Goal: Register for event/course

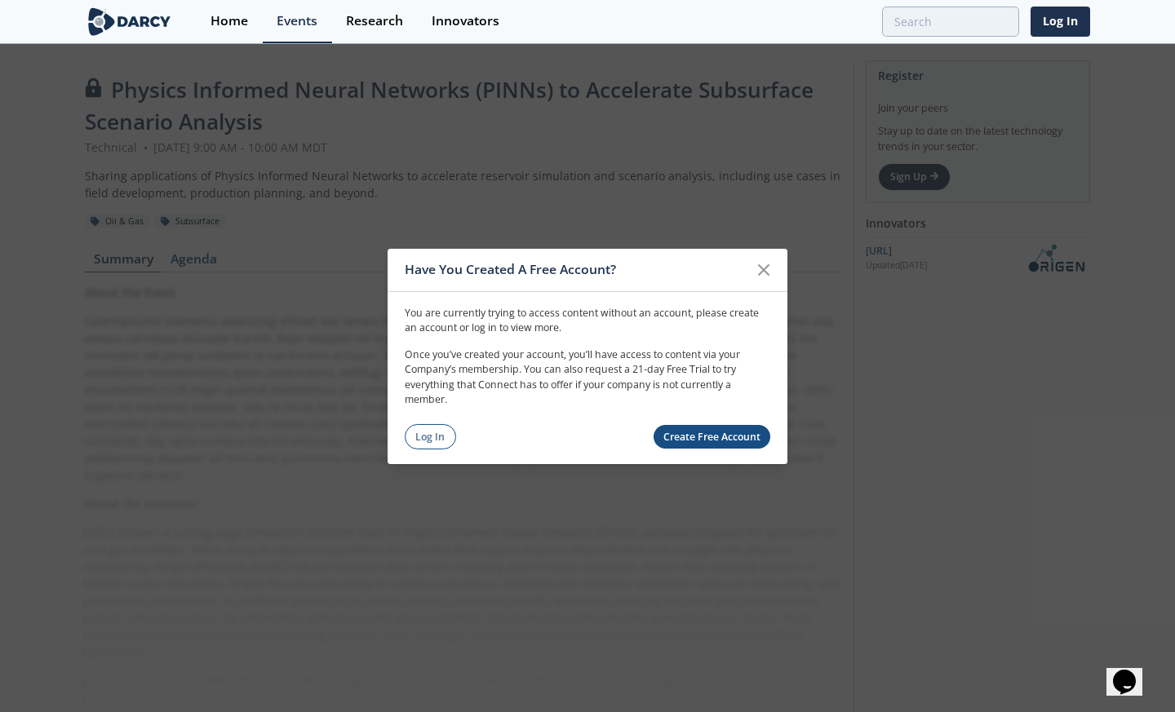
click at [433, 432] on link "Log In" at bounding box center [430, 436] width 51 height 25
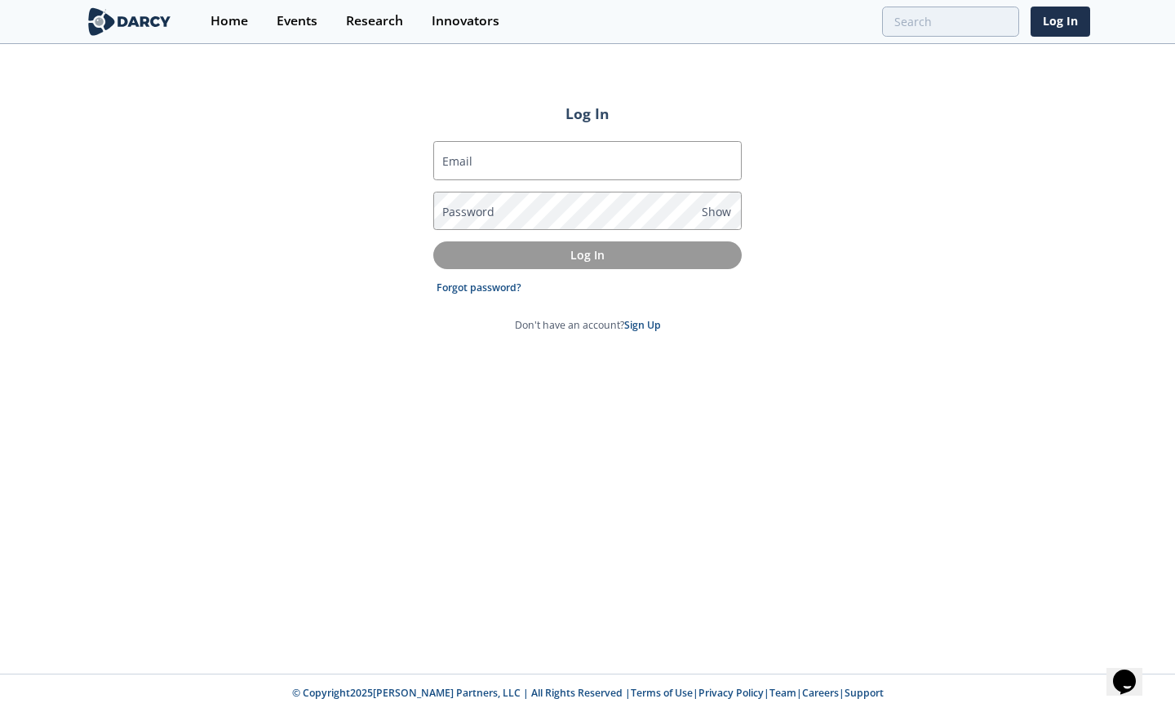
click at [530, 157] on input "Email" at bounding box center [587, 160] width 308 height 39
type input "[PERSON_NAME][EMAIL_ADDRESS][PERSON_NAME][DOMAIN_NAME]"
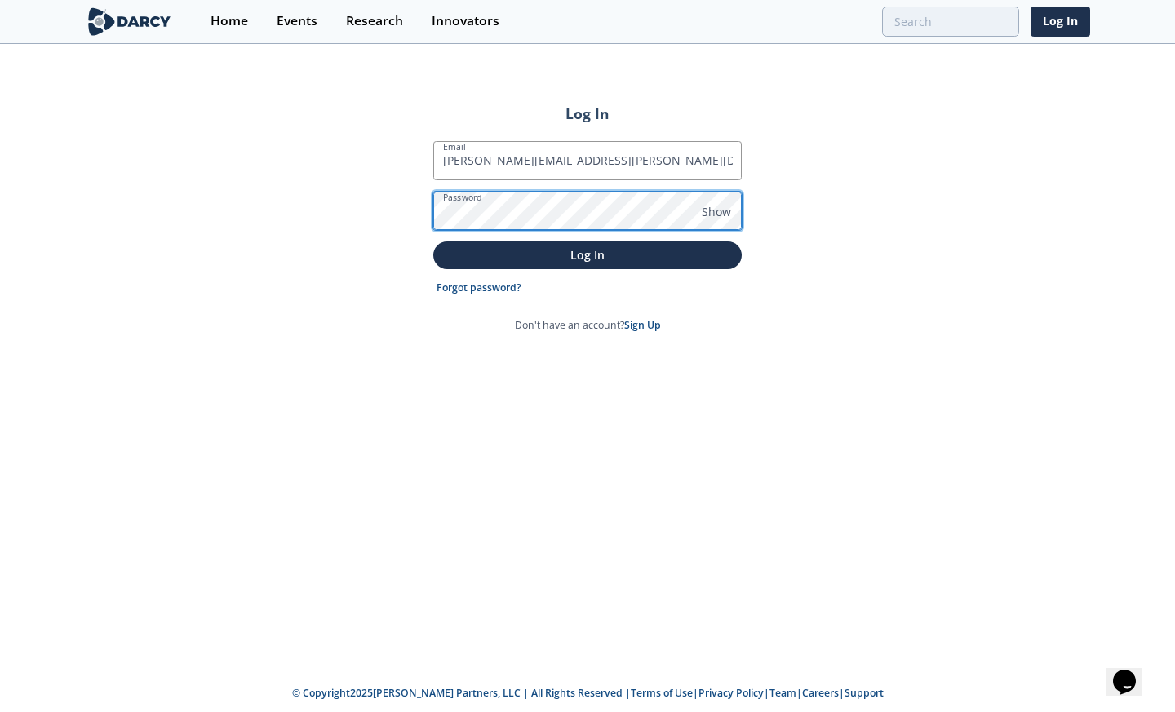
click at [433, 241] on button "Log In" at bounding box center [587, 254] width 308 height 27
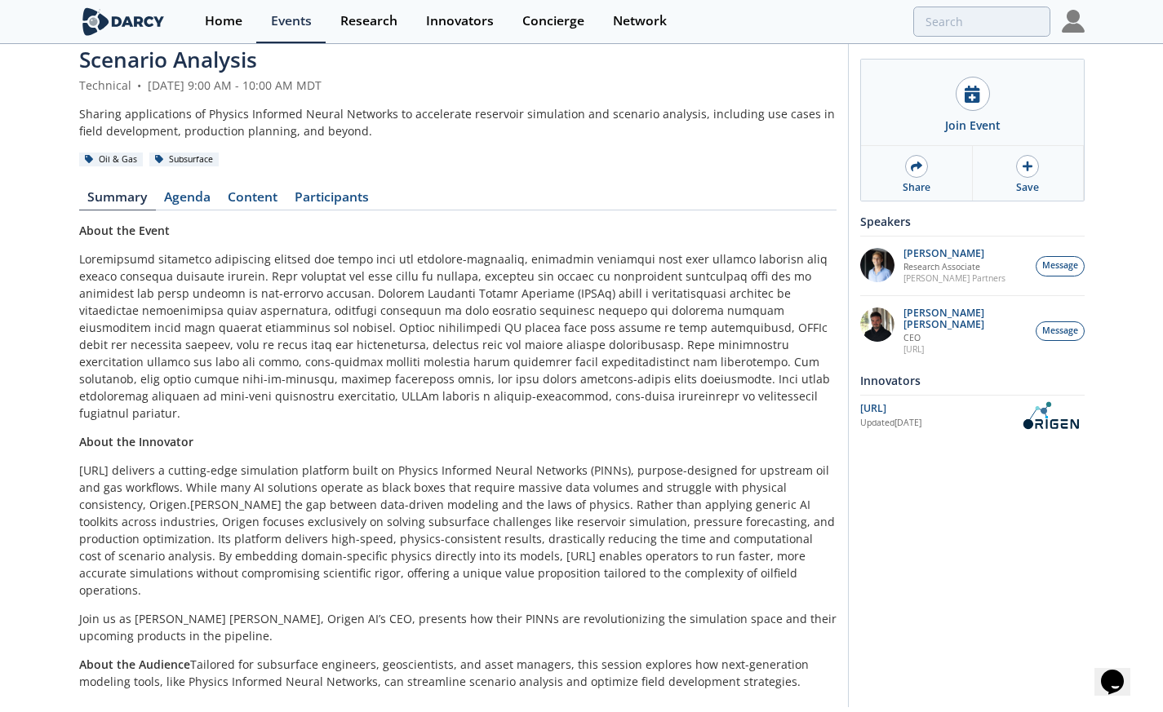
scroll to position [82, 0]
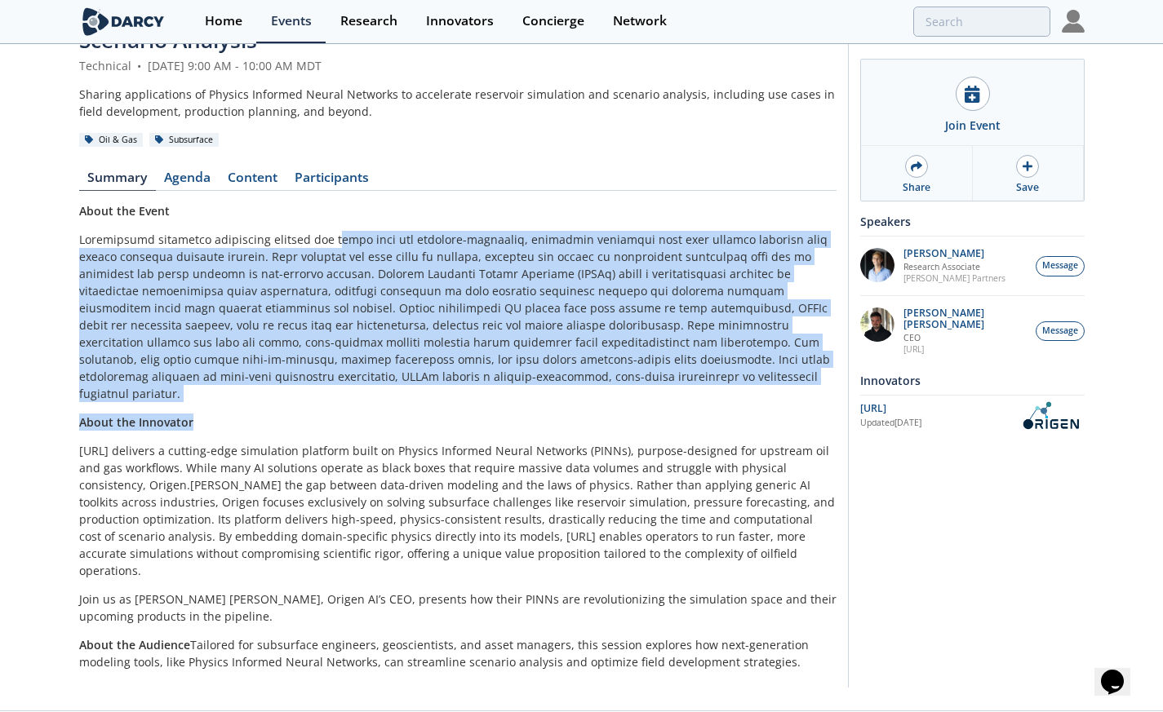
drag, startPoint x: 326, startPoint y: 242, endPoint x: 378, endPoint y: 384, distance: 151.2
click at [378, 384] on div "About the Event About the Innovator [URL] delivers a cutting-edge simulation pl…" at bounding box center [457, 436] width 757 height 468
click at [378, 383] on p at bounding box center [457, 316] width 757 height 171
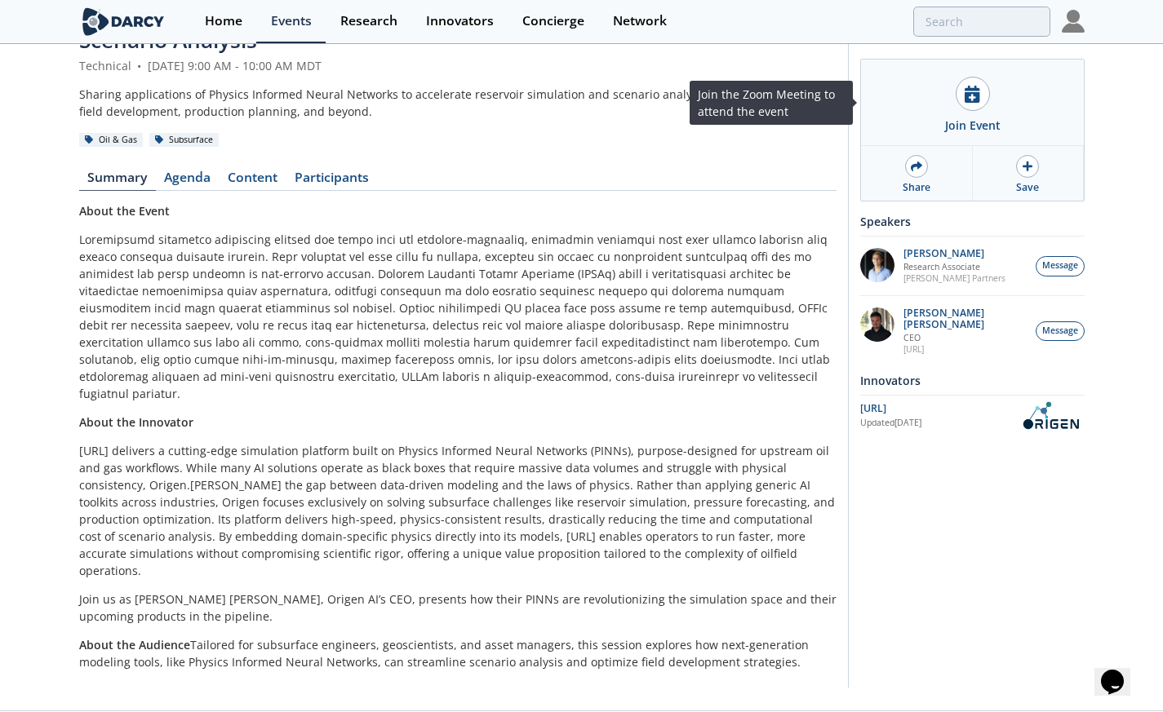
click at [961, 109] on div "Join Event" at bounding box center [972, 103] width 223 height 86
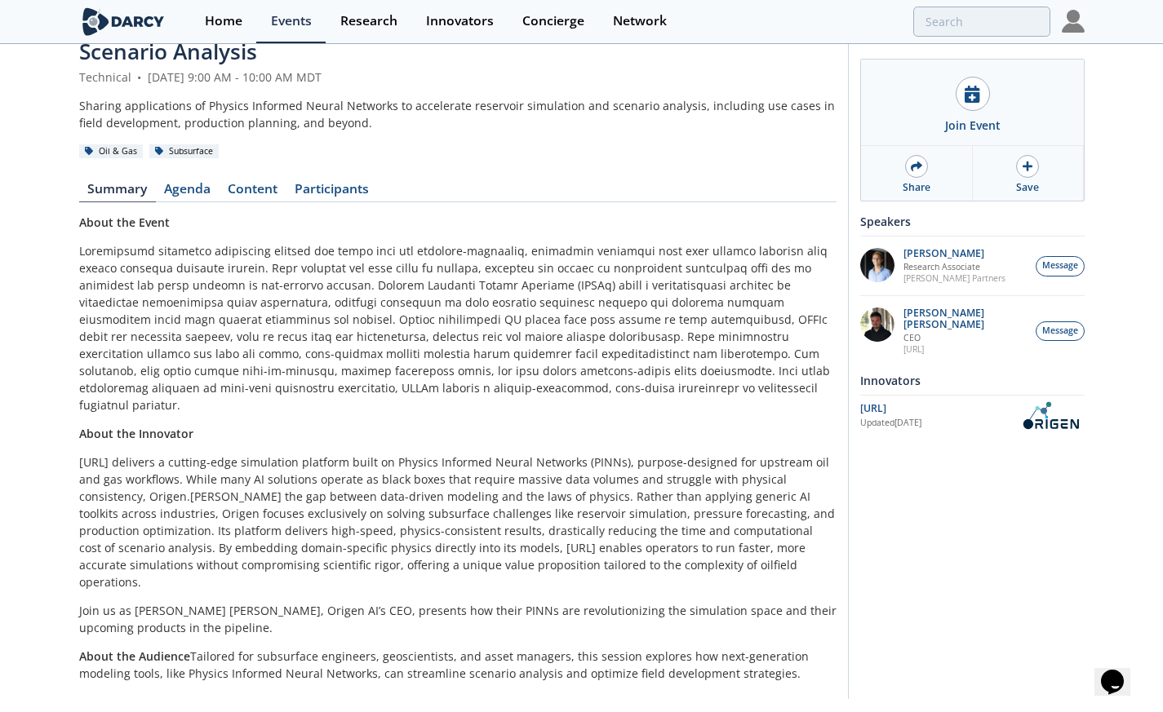
scroll to position [0, 0]
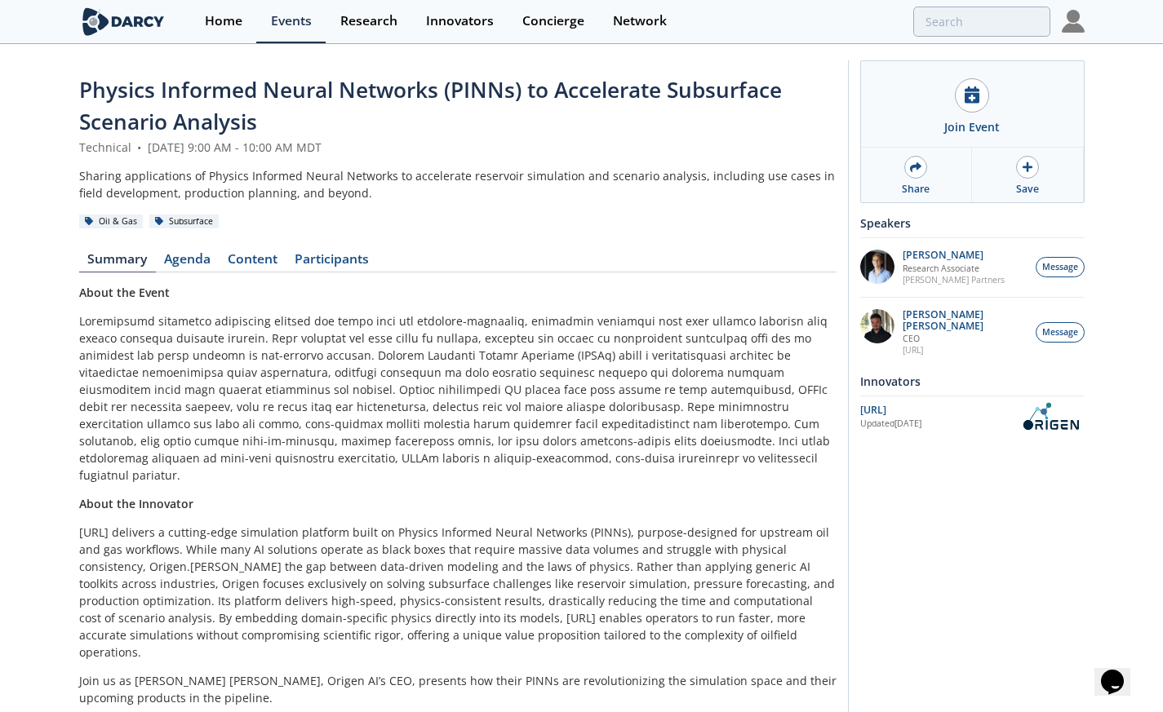
click at [384, 20] on div "Research" at bounding box center [368, 21] width 57 height 13
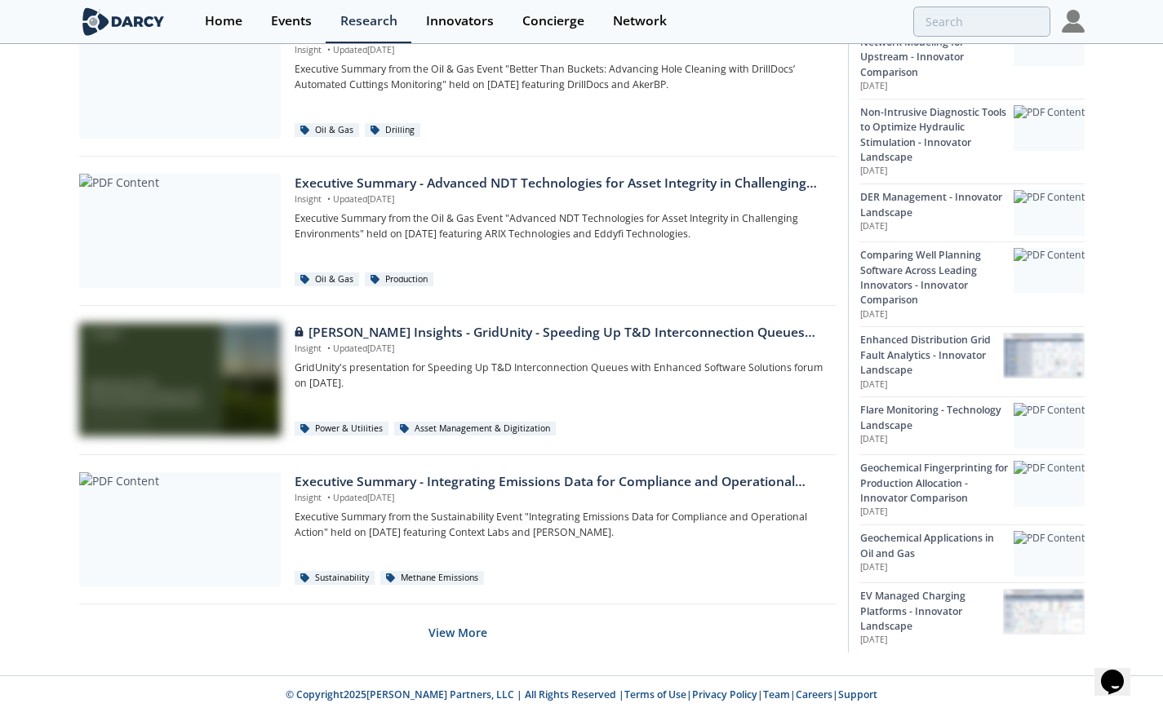
scroll to position [980, 0]
